Goal: Information Seeking & Learning: Check status

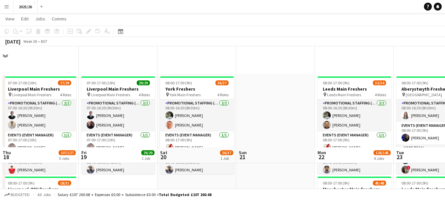
drag, startPoint x: 0, startPoint y: 0, endPoint x: 149, endPoint y: 118, distance: 190.5
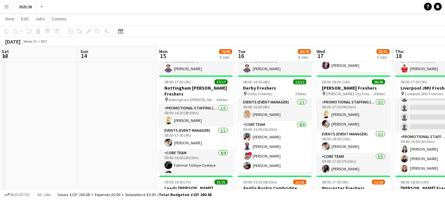
drag, startPoint x: 94, startPoint y: 120, endPoint x: 329, endPoint y: 112, distance: 235.5
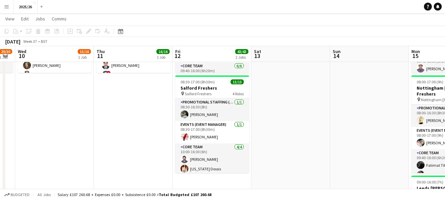
scroll to position [0, 207]
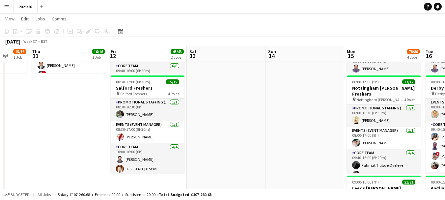
drag, startPoint x: 100, startPoint y: 106, endPoint x: 288, endPoint y: 96, distance: 188.2
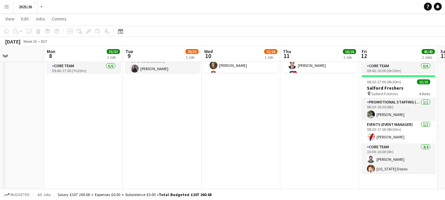
drag, startPoint x: 108, startPoint y: 103, endPoint x: 359, endPoint y: 103, distance: 251.2
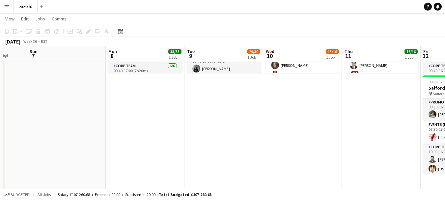
scroll to position [0, 204]
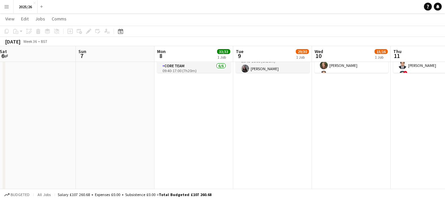
drag, startPoint x: 169, startPoint y: 137, endPoint x: 386, endPoint y: 156, distance: 217.7
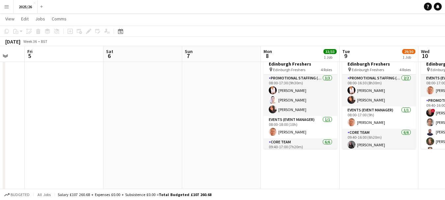
scroll to position [0, 0]
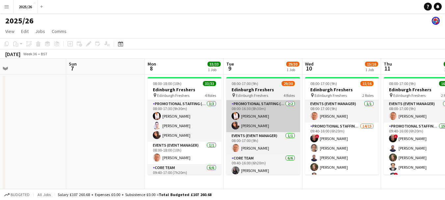
drag, startPoint x: 377, startPoint y: 102, endPoint x: 261, endPoint y: 113, distance: 116.2
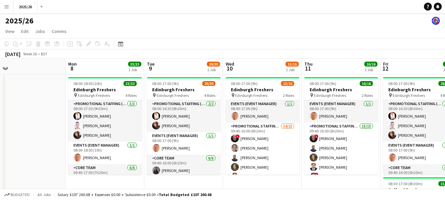
drag, startPoint x: 367, startPoint y: 115, endPoint x: 288, endPoint y: 107, distance: 79.5
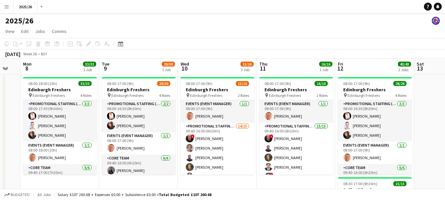
drag, startPoint x: 425, startPoint y: 119, endPoint x: 380, endPoint y: 120, distance: 45.5
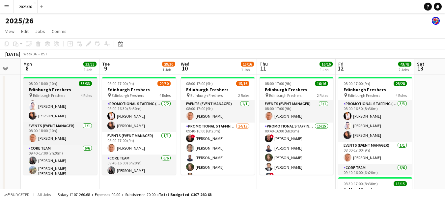
scroll to position [19, 0]
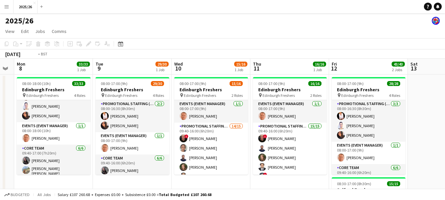
drag, startPoint x: 365, startPoint y: 112, endPoint x: 390, endPoint y: 111, distance: 25.4
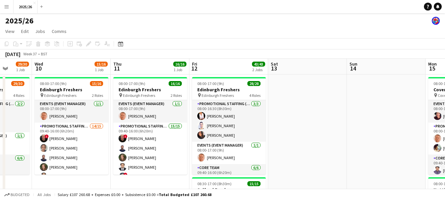
drag, startPoint x: 422, startPoint y: 127, endPoint x: 170, endPoint y: 115, distance: 251.4
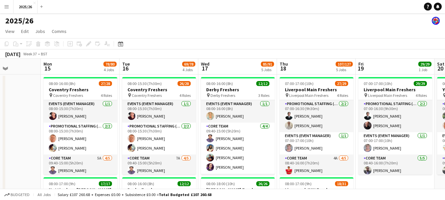
scroll to position [0, 275]
drag, startPoint x: 273, startPoint y: 127, endPoint x: 0, endPoint y: 112, distance: 273.6
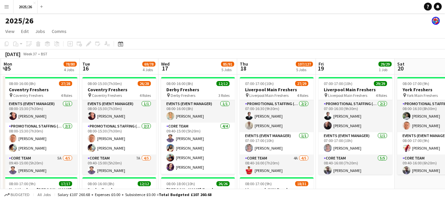
scroll to position [0, 236]
drag, startPoint x: 344, startPoint y: 111, endPoint x: 304, endPoint y: 103, distance: 40.7
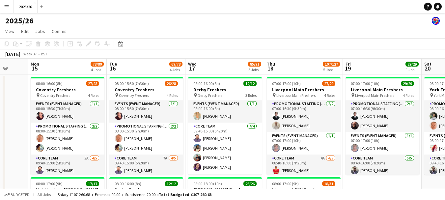
scroll to position [0, 209]
drag, startPoint x: 87, startPoint y: 116, endPoint x: 114, endPoint y: 121, distance: 27.5
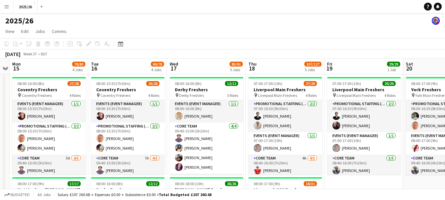
scroll to position [0, 139]
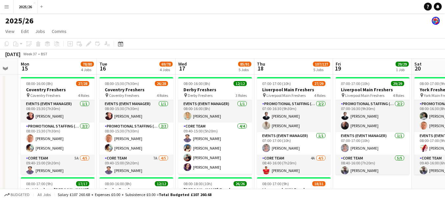
drag, startPoint x: 160, startPoint y: 114, endPoint x: 150, endPoint y: 116, distance: 9.8
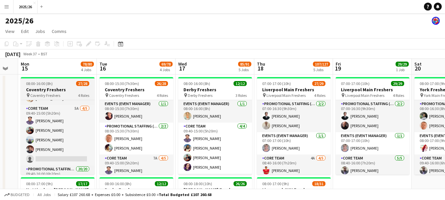
scroll to position [65, 0]
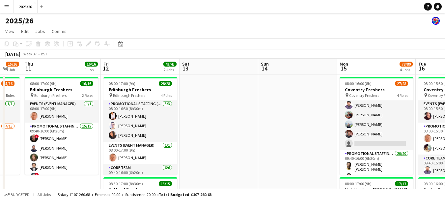
drag, startPoint x: 0, startPoint y: 154, endPoint x: 331, endPoint y: 148, distance: 330.6
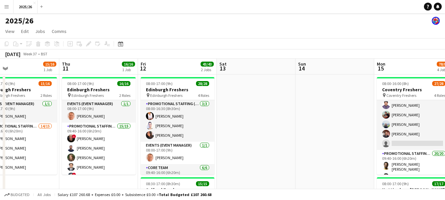
scroll to position [0, 176]
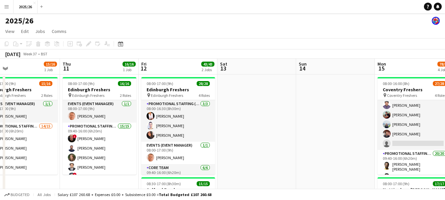
drag, startPoint x: 258, startPoint y: 129, endPoint x: 284, endPoint y: 129, distance: 26.4
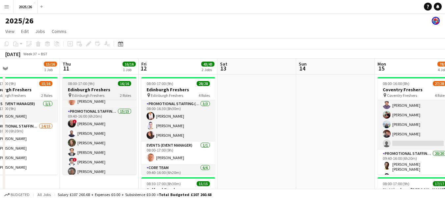
scroll to position [0, 0]
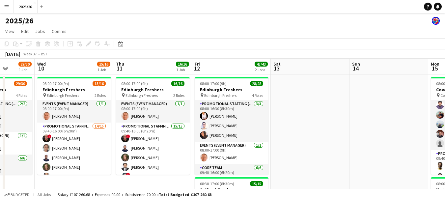
drag, startPoint x: 63, startPoint y: 172, endPoint x: 112, endPoint y: 169, distance: 48.5
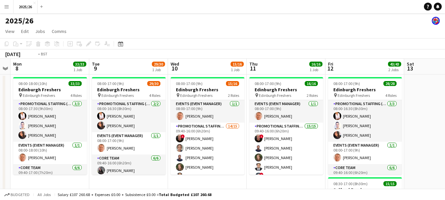
scroll to position [0, 141]
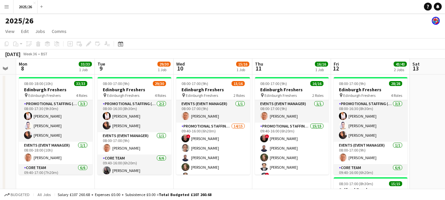
drag, startPoint x: 157, startPoint y: 160, endPoint x: 279, endPoint y: 145, distance: 122.5
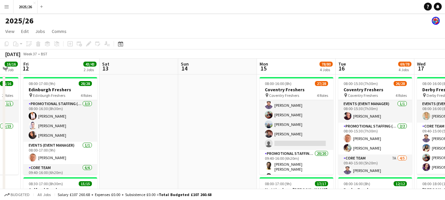
drag, startPoint x: 429, startPoint y: 146, endPoint x: 150, endPoint y: 105, distance: 281.9
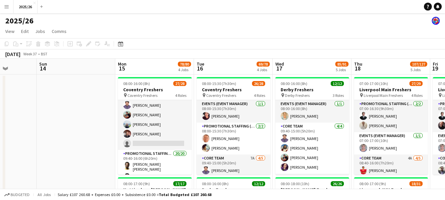
drag, startPoint x: 293, startPoint y: 98, endPoint x: 117, endPoint y: 92, distance: 176.4
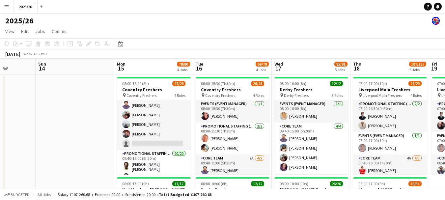
drag, startPoint x: 154, startPoint y: 112, endPoint x: 145, endPoint y: 110, distance: 8.7
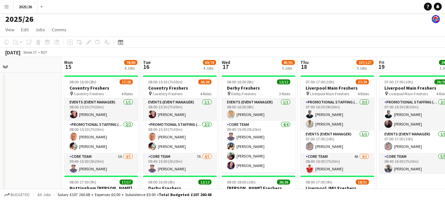
scroll to position [4, 0]
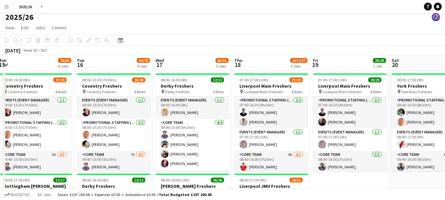
drag, startPoint x: 406, startPoint y: 102, endPoint x: 344, endPoint y: 109, distance: 62.8
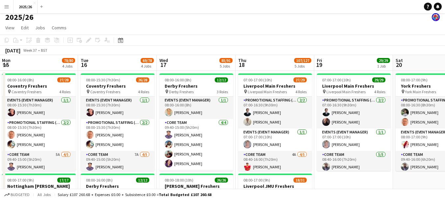
scroll to position [0, 197]
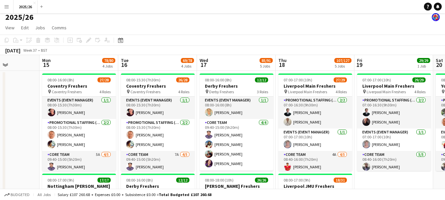
drag, startPoint x: 42, startPoint y: 125, endPoint x: 82, endPoint y: 136, distance: 41.7
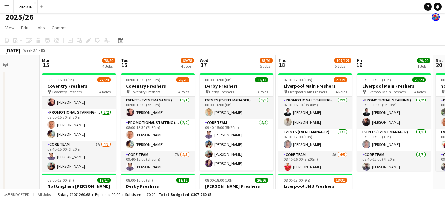
scroll to position [0, 200]
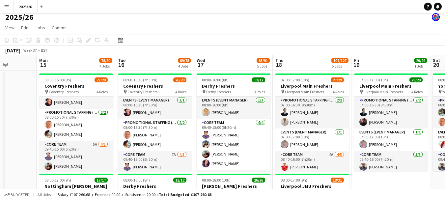
drag, startPoint x: 116, startPoint y: 110, endPoint x: 113, endPoint y: 114, distance: 4.7
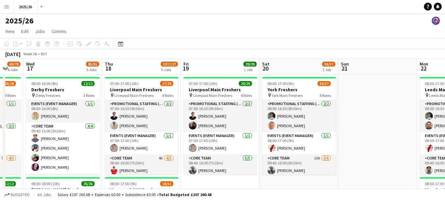
scroll to position [0, 246]
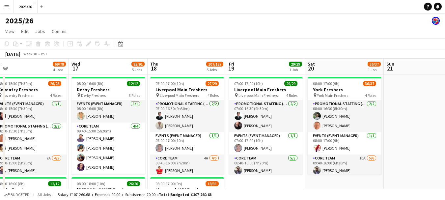
drag, startPoint x: 423, startPoint y: 72, endPoint x: 297, endPoint y: 74, distance: 125.3
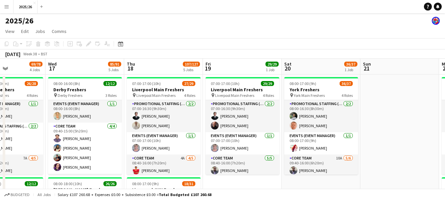
scroll to position [0, 269]
drag, startPoint x: 146, startPoint y: 114, endPoint x: 123, endPoint y: 95, distance: 30.4
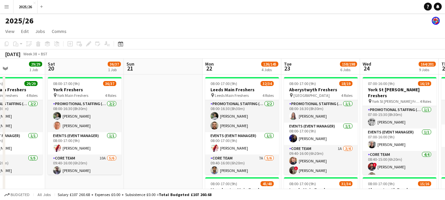
scroll to position [0, 193]
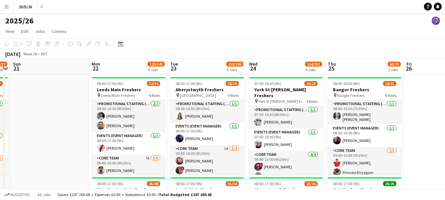
drag, startPoint x: 395, startPoint y: 121, endPoint x: 44, endPoint y: 111, distance: 350.8
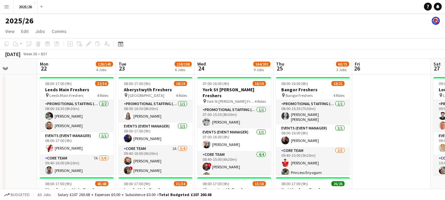
scroll to position [0, 280]
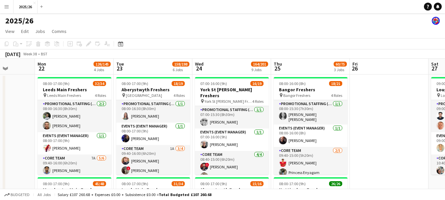
drag, startPoint x: 356, startPoint y: 138, endPoint x: 302, endPoint y: 124, distance: 55.9
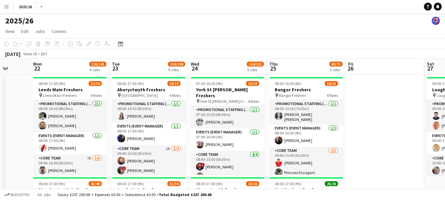
scroll to position [0, 286]
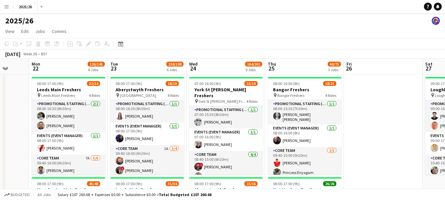
drag, startPoint x: 366, startPoint y: 113, endPoint x: 362, endPoint y: 112, distance: 3.5
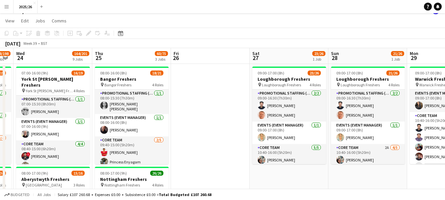
scroll to position [0, 223]
drag, startPoint x: 391, startPoint y: 60, endPoint x: 215, endPoint y: 72, distance: 176.1
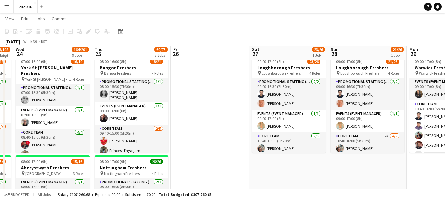
scroll to position [16, 0]
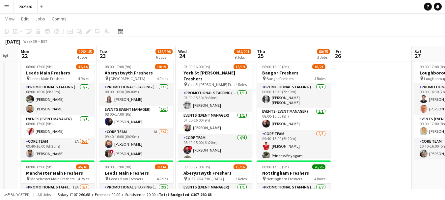
drag, startPoint x: 208, startPoint y: 109, endPoint x: 341, endPoint y: 109, distance: 132.8
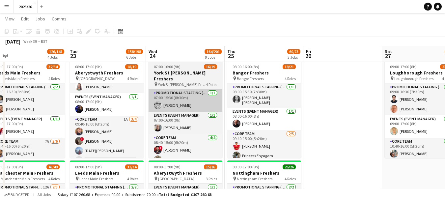
scroll to position [9, 0]
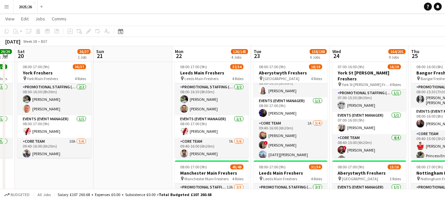
drag, startPoint x: 57, startPoint y: 147, endPoint x: 267, endPoint y: 140, distance: 209.4
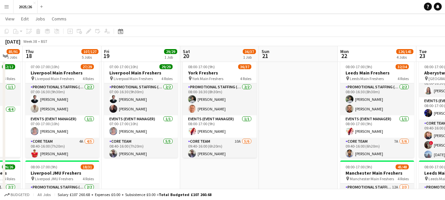
scroll to position [0, 169]
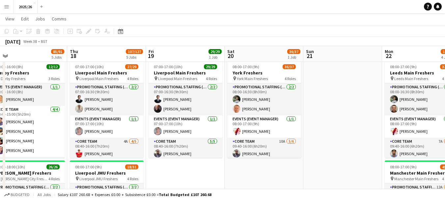
drag, startPoint x: 107, startPoint y: 120, endPoint x: 293, endPoint y: 113, distance: 186.3
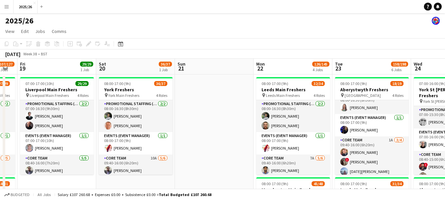
scroll to position [0, 228]
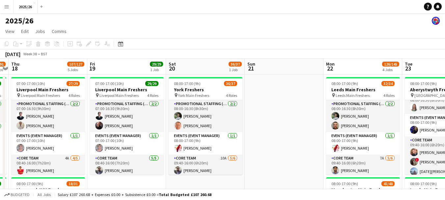
drag, startPoint x: 155, startPoint y: 134, endPoint x: 18, endPoint y: 129, distance: 137.5
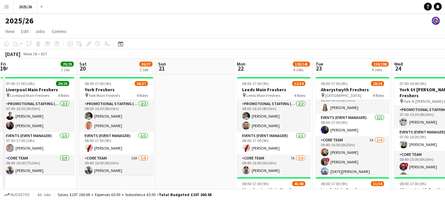
scroll to position [0, 159]
drag, startPoint x: 207, startPoint y: 118, endPoint x: 196, endPoint y: 105, distance: 16.4
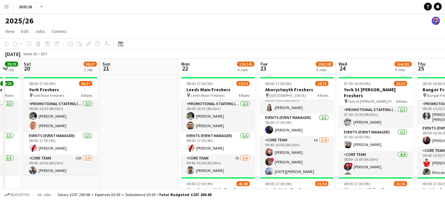
scroll to position [0, 245]
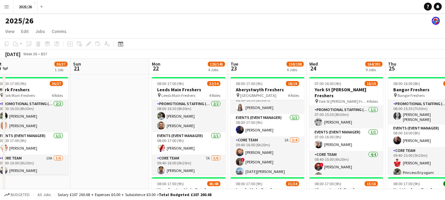
drag, startPoint x: 188, startPoint y: 125, endPoint x: 52, endPoint y: 131, distance: 135.9
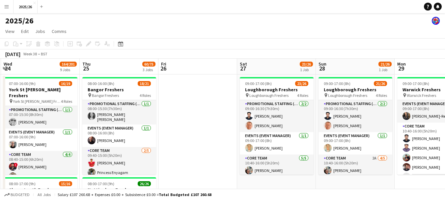
drag, startPoint x: 355, startPoint y: 139, endPoint x: 46, endPoint y: 103, distance: 310.6
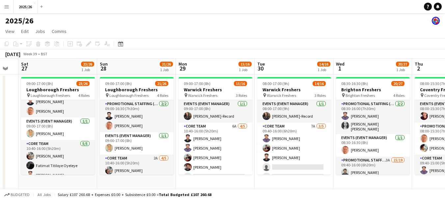
scroll to position [0, 223]
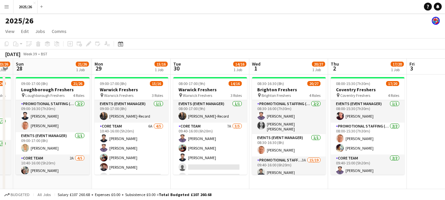
drag, startPoint x: 368, startPoint y: 119, endPoint x: 149, endPoint y: 83, distance: 221.8
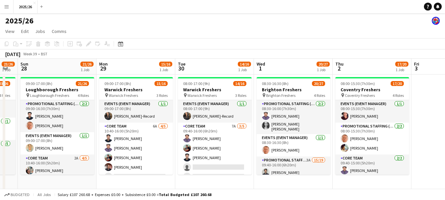
scroll to position [0, 222]
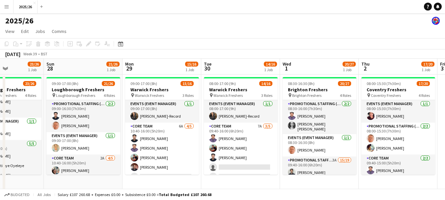
drag, startPoint x: 137, startPoint y: 135, endPoint x: 172, endPoint y: 108, distance: 45.1
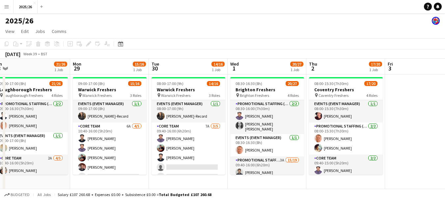
scroll to position [0, 246]
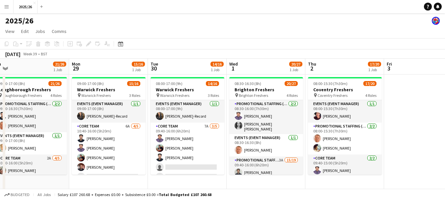
drag, startPoint x: 294, startPoint y: 115, endPoint x: 235, endPoint y: 101, distance: 60.1
click at [297, 21] on div "2025/26" at bounding box center [222, 19] width 445 height 13
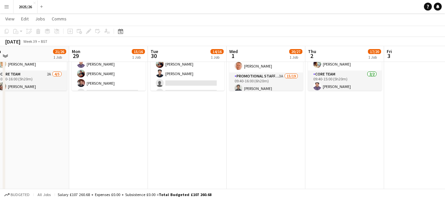
scroll to position [0, 0]
